Goal: Browse casually

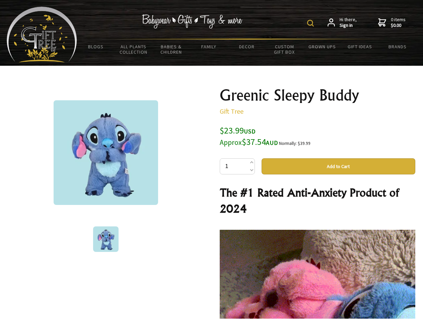
click at [312, 23] on img at bounding box center [310, 23] width 7 height 7
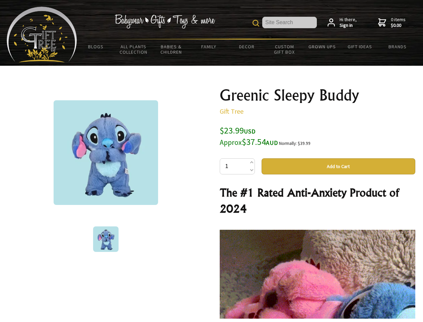
click at [106, 153] on img at bounding box center [106, 152] width 105 height 105
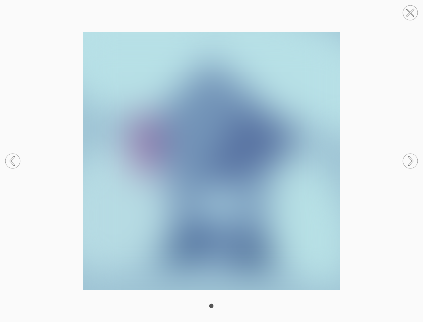
click at [339, 166] on img at bounding box center [211, 160] width 423 height 257
